Goal: Information Seeking & Learning: Learn about a topic

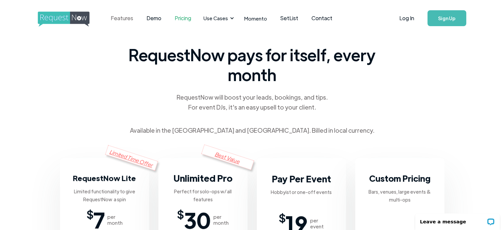
click at [125, 20] on link "Features" at bounding box center [122, 18] width 36 height 21
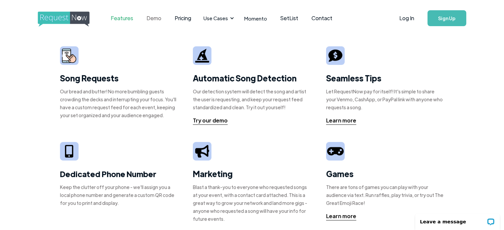
click at [155, 20] on link "Demo" at bounding box center [154, 18] width 28 height 21
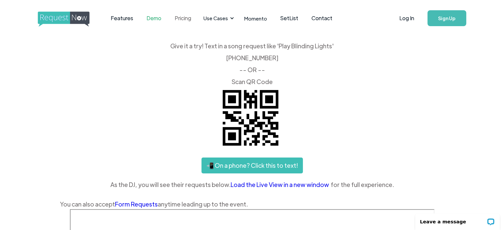
click at [172, 23] on link "Pricing" at bounding box center [183, 18] width 30 height 21
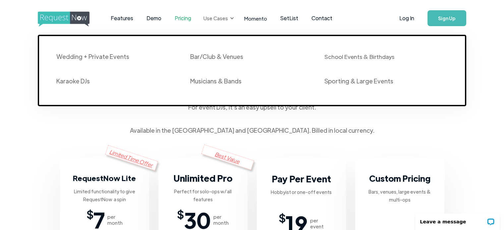
click at [209, 21] on div "Use Cases" at bounding box center [215, 18] width 25 height 7
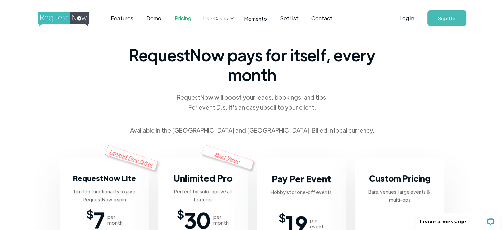
click at [209, 21] on div "Use Cases" at bounding box center [215, 18] width 25 height 7
click at [247, 19] on link "Momento" at bounding box center [256, 19] width 36 height 20
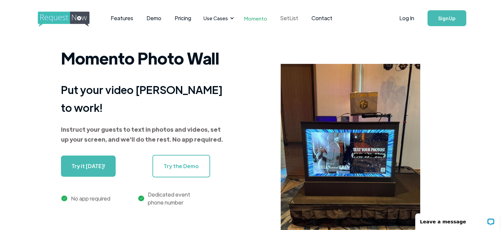
click at [284, 18] on link "SetList" at bounding box center [289, 18] width 31 height 21
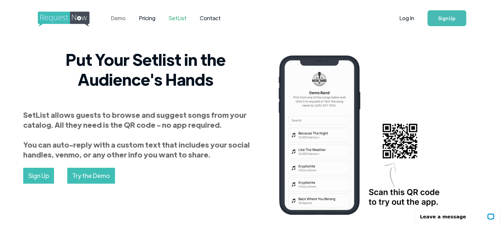
click at [117, 20] on link "Demo" at bounding box center [118, 18] width 28 height 21
click at [54, 22] on img "home" at bounding box center [70, 19] width 64 height 15
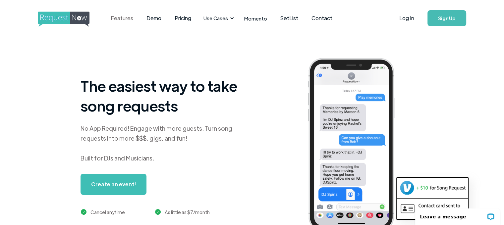
click at [115, 20] on link "Features" at bounding box center [122, 18] width 36 height 21
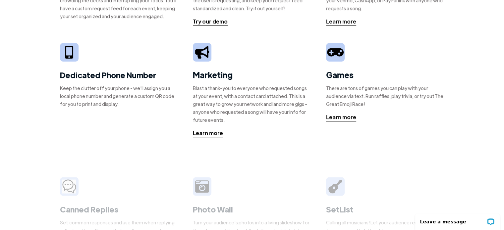
scroll to position [99, 0]
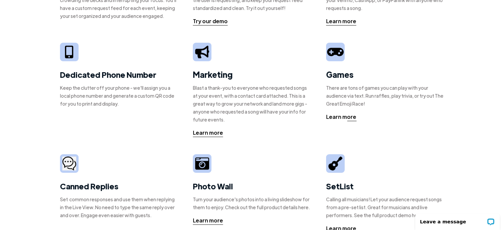
click at [342, 116] on div "Learn more" at bounding box center [341, 117] width 30 height 8
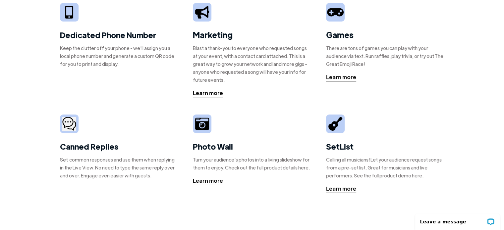
scroll to position [166, 0]
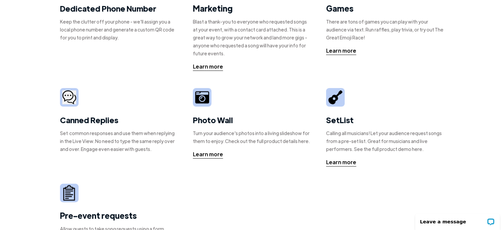
click at [204, 118] on strong "Photo Wall" at bounding box center [213, 120] width 40 height 11
click at [200, 97] on img at bounding box center [202, 97] width 14 height 14
click at [208, 152] on div "Learn more" at bounding box center [208, 154] width 30 height 8
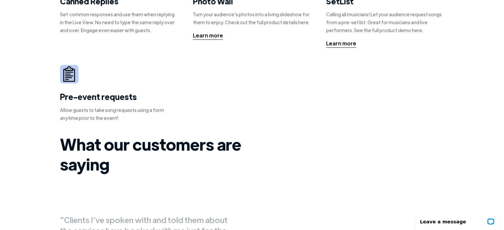
scroll to position [298, 0]
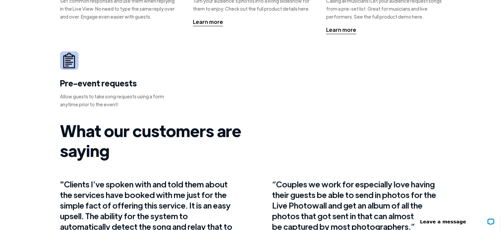
click at [75, 70] on div "Pre-event requests Allow guests to take song requests using a form anytime prio…" at bounding box center [119, 82] width 118 height 63
click at [79, 85] on strong "Pre-event requests" at bounding box center [98, 83] width 77 height 10
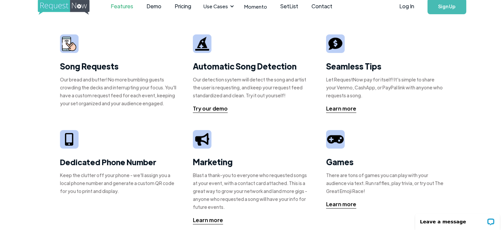
scroll to position [0, 0]
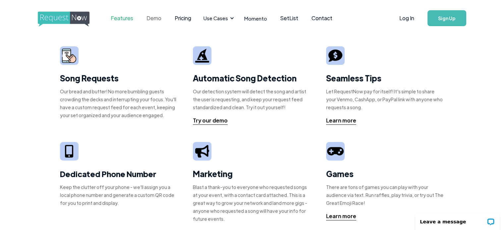
click at [153, 20] on link "Demo" at bounding box center [154, 18] width 28 height 21
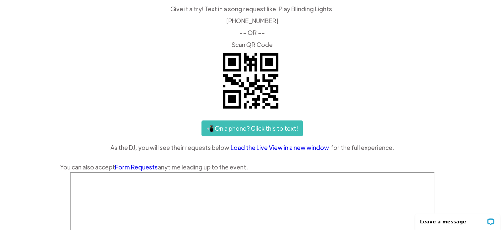
scroll to position [33, 0]
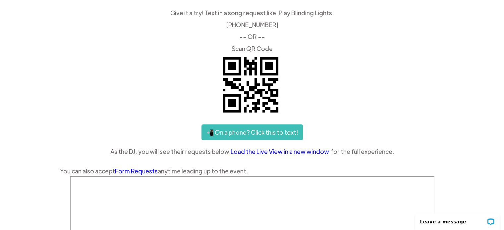
click at [280, 131] on link "📲 On a phone? Click this to text!" at bounding box center [251, 133] width 101 height 16
click at [290, 154] on link "Load the Live View in a new window" at bounding box center [281, 152] width 100 height 10
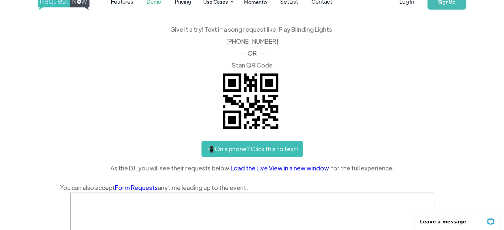
scroll to position [0, 0]
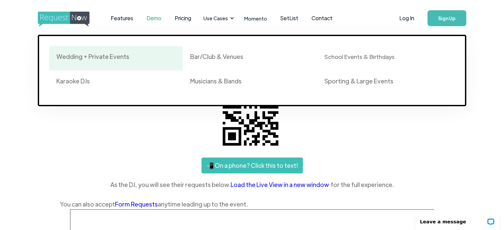
click at [124, 57] on div "Wedding + Private Events" at bounding box center [92, 57] width 73 height 8
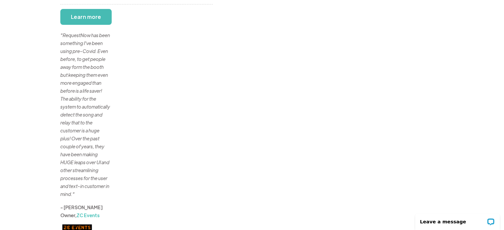
scroll to position [99, 0]
